Goal: Transaction & Acquisition: Obtain resource

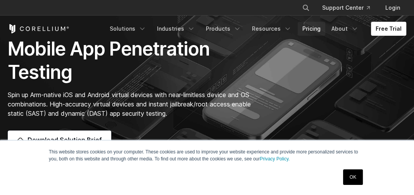
click at [312, 27] on link "Pricing" at bounding box center [312, 29] width 28 height 14
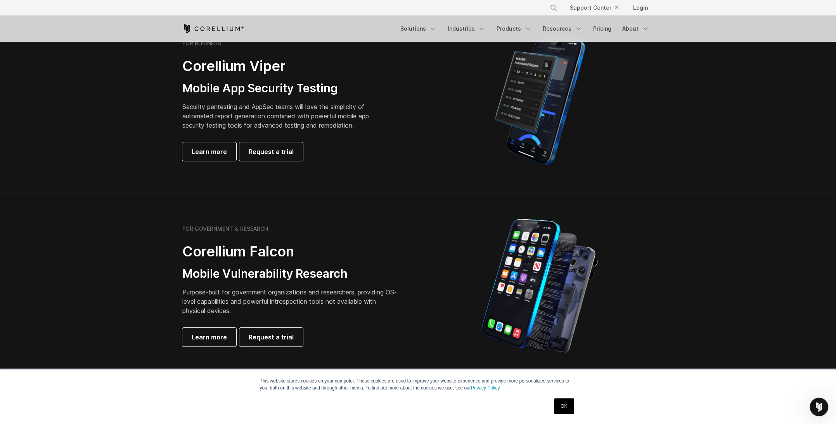
scroll to position [194, 0]
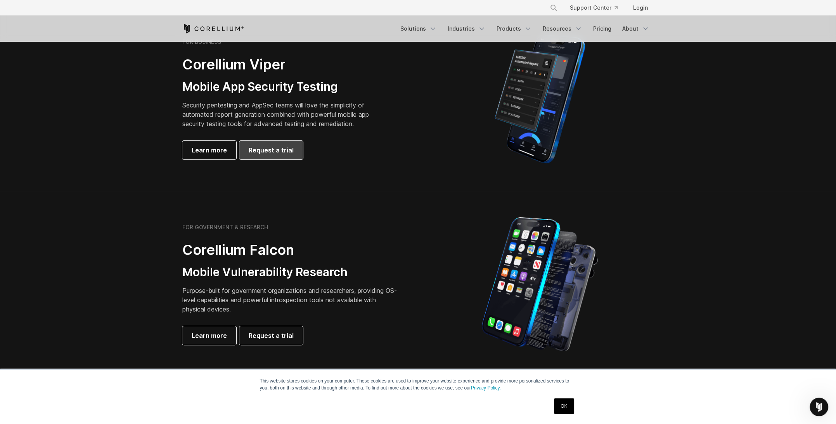
click at [278, 147] on span "Request a trial" at bounding box center [271, 149] width 45 height 9
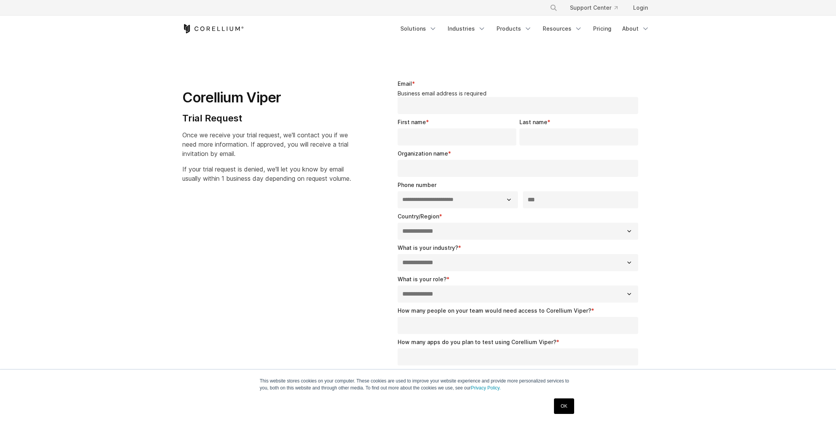
select select "**"
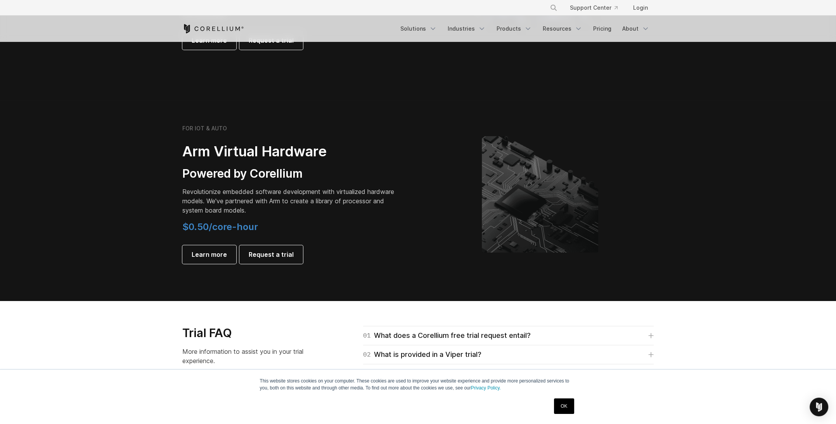
scroll to position [853, 0]
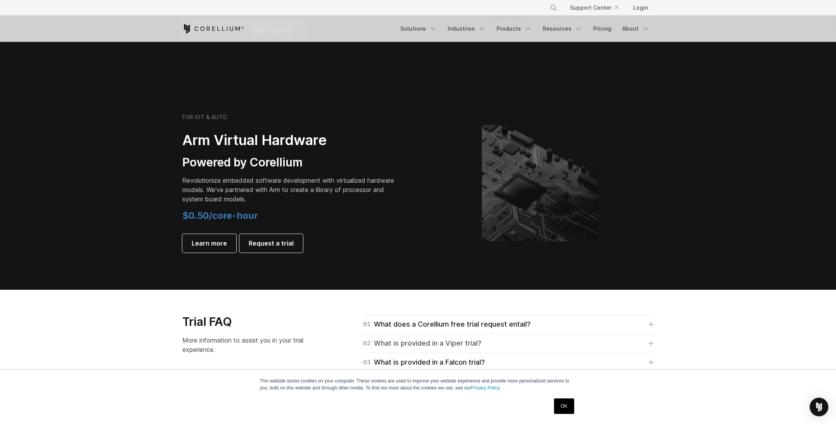
click at [446, 344] on div "02 What is provided in a Viper trial?" at bounding box center [422, 343] width 118 height 11
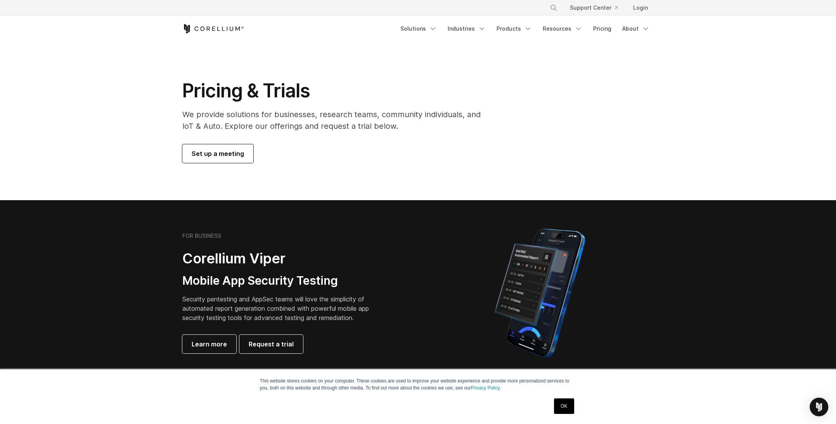
scroll to position [78, 0]
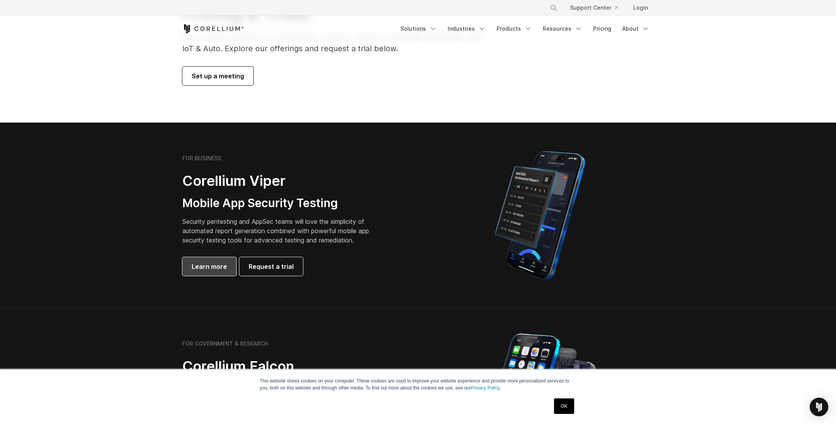
click at [219, 265] on span "Learn more" at bounding box center [209, 266] width 35 height 9
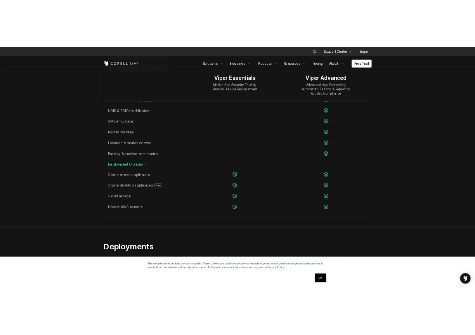
scroll to position [1471, 0]
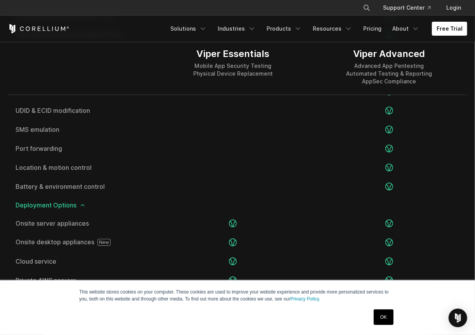
click at [284, 68] on div "Viper Essentials Mobile App Security Testing Physical Device Replacement" at bounding box center [233, 67] width 156 height 56
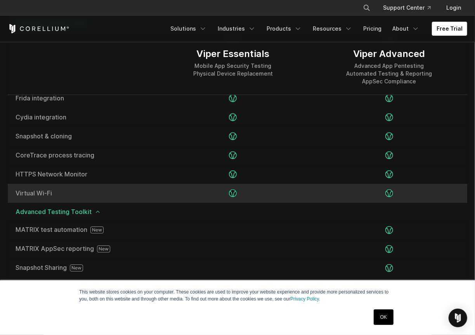
scroll to position [1238, 0]
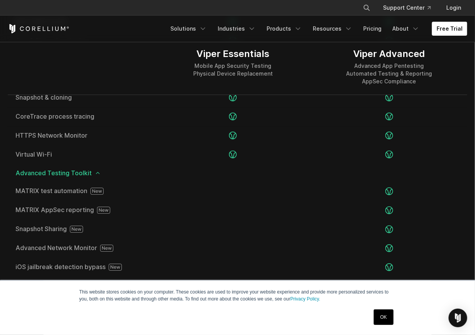
click at [96, 176] on icon at bounding box center [98, 173] width 6 height 6
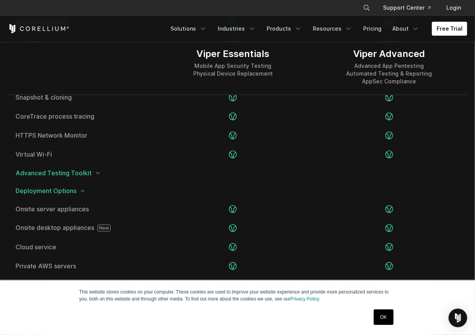
click at [96, 176] on icon at bounding box center [98, 173] width 6 height 6
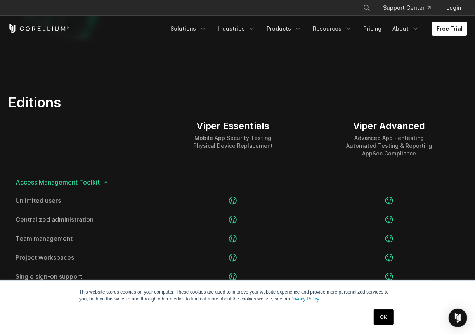
scroll to position [772, 0]
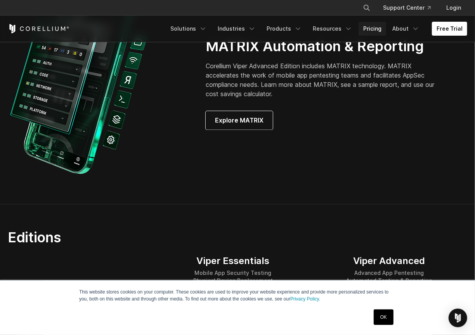
click at [374, 28] on link "Pricing" at bounding box center [372, 29] width 28 height 14
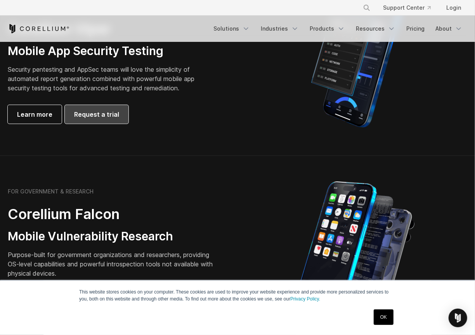
scroll to position [233, 0]
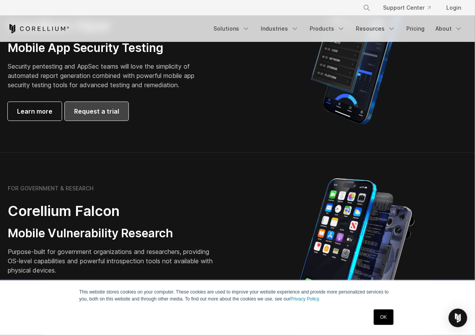
click at [82, 108] on span "Request a trial" at bounding box center [96, 111] width 45 height 9
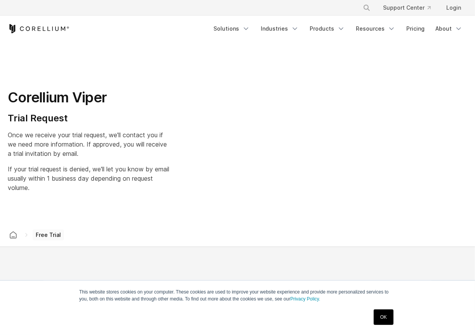
select select "**"
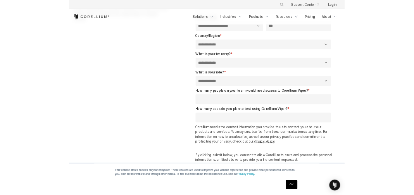
scroll to position [194, 0]
